Goal: Entertainment & Leisure: Consume media (video, audio)

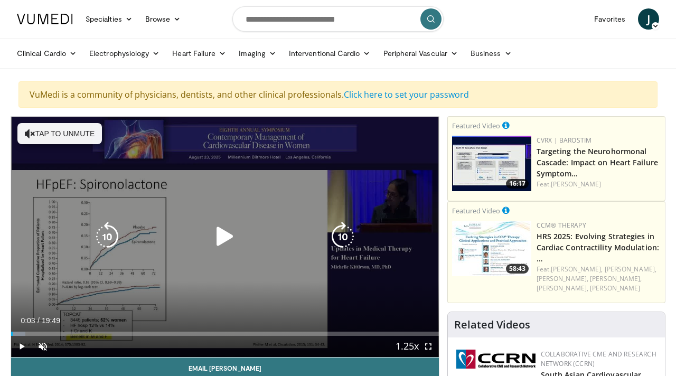
click at [226, 237] on icon "Video Player" at bounding box center [225, 237] width 30 height 30
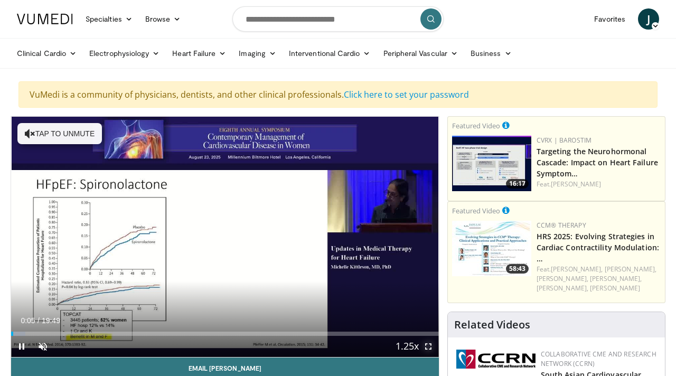
click at [428, 345] on span "Video Player" at bounding box center [428, 346] width 21 height 21
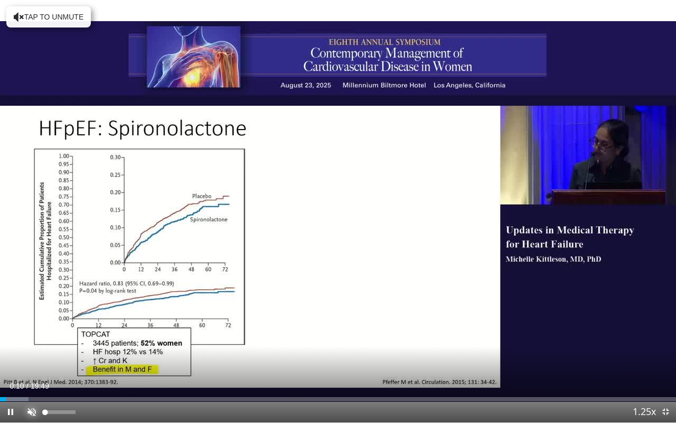
click at [30, 376] on span "Video Player" at bounding box center [31, 411] width 21 height 21
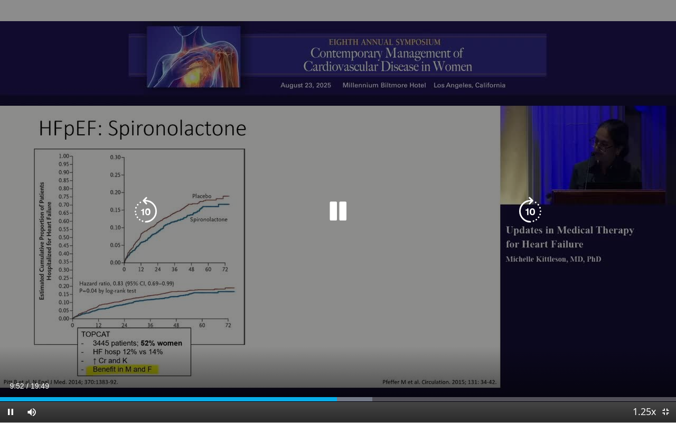
click at [601, 353] on div "10 seconds Tap to unmute" at bounding box center [338, 211] width 676 height 422
click at [329, 212] on icon "Video Player" at bounding box center [338, 212] width 30 height 30
click at [341, 214] on icon "Video Player" at bounding box center [338, 212] width 30 height 30
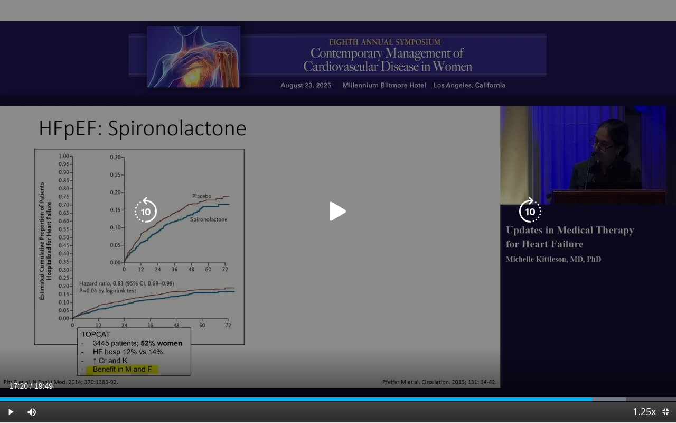
click at [343, 211] on icon "Video Player" at bounding box center [338, 212] width 30 height 30
click at [329, 353] on div "10 seconds Tap to unmute" at bounding box center [338, 211] width 676 height 422
click at [332, 215] on icon "Video Player" at bounding box center [338, 212] width 30 height 30
click at [652, 317] on div "10 seconds Tap to unmute" at bounding box center [338, 211] width 676 height 422
click at [338, 210] on icon "Video Player" at bounding box center [338, 212] width 30 height 30
